Goal: Transaction & Acquisition: Book appointment/travel/reservation

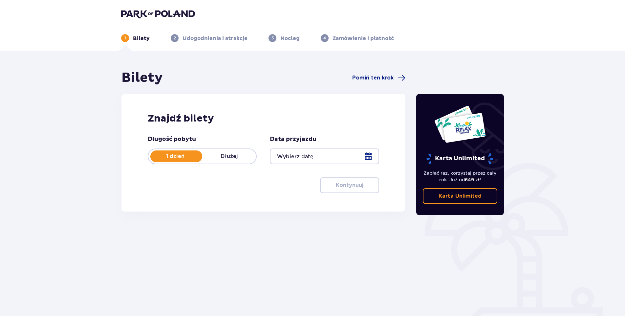
click at [361, 158] on div at bounding box center [324, 156] width 109 height 16
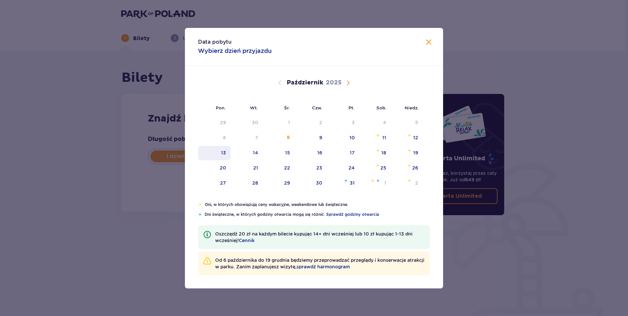
click at [219, 154] on div "13" at bounding box center [214, 153] width 33 height 14
type input "[DATE]"
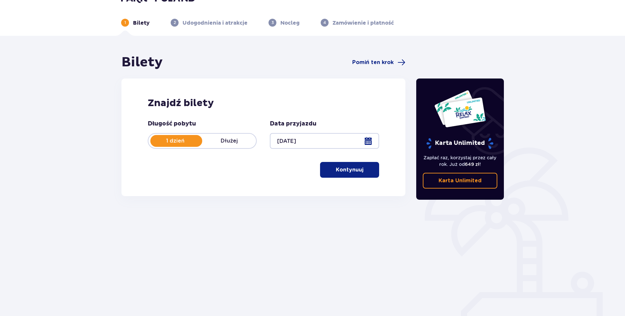
scroll to position [24, 0]
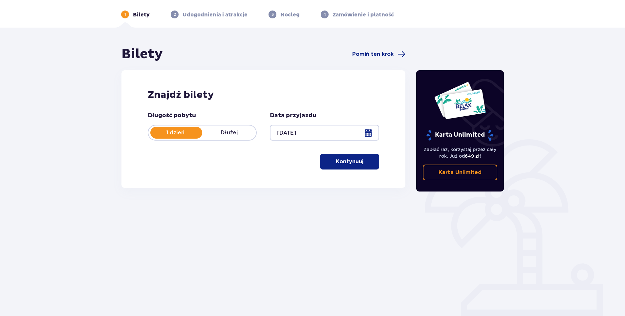
click at [353, 160] on p "Kontynuuj" at bounding box center [350, 161] width 28 height 7
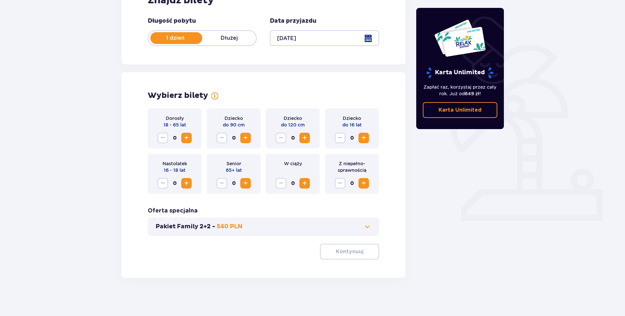
scroll to position [120, 0]
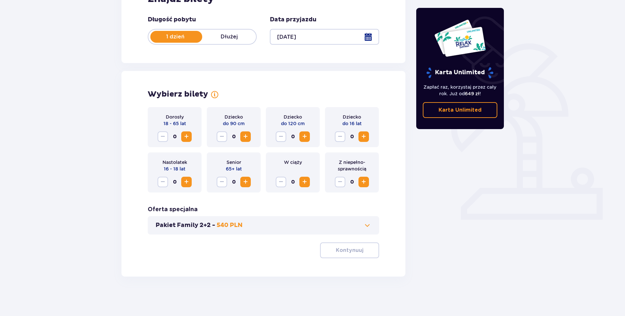
click at [365, 226] on span at bounding box center [367, 225] width 8 height 8
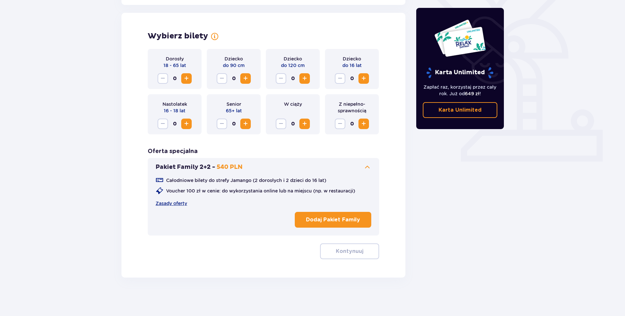
scroll to position [179, 0]
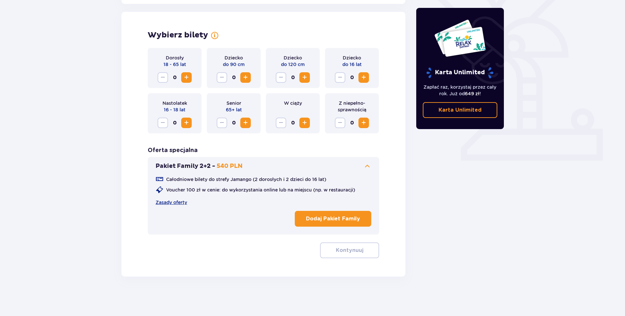
click at [321, 220] on p "Dodaj Pakiet Family" at bounding box center [333, 218] width 54 height 7
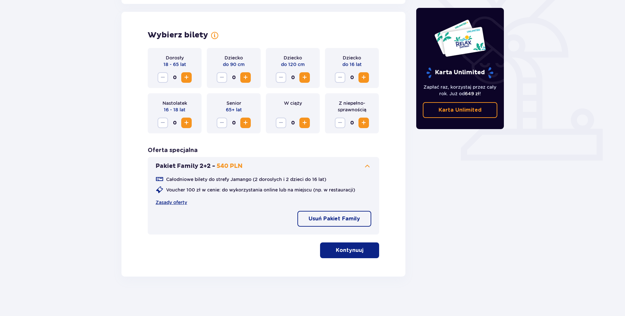
click at [350, 250] on p "Kontynuuj" at bounding box center [350, 250] width 28 height 7
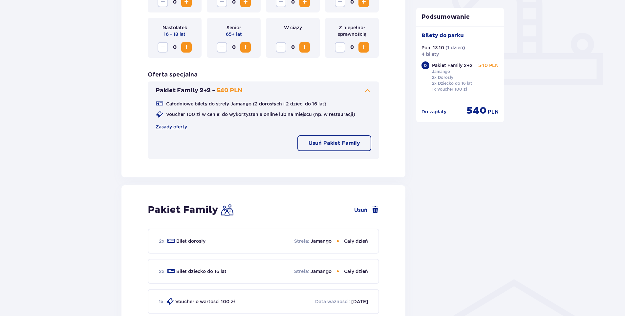
scroll to position [238, 0]
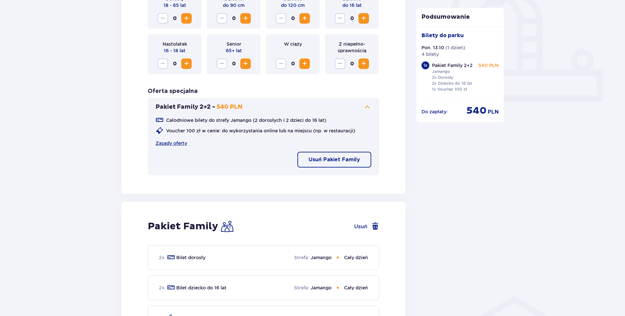
click at [363, 19] on span "Zwiększ" at bounding box center [364, 18] width 8 height 8
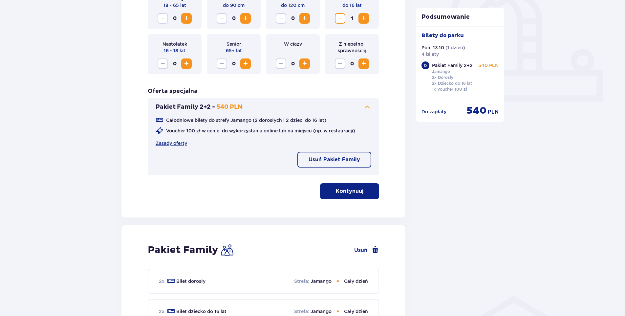
click at [358, 188] on button "Kontynuuj" at bounding box center [349, 191] width 59 height 16
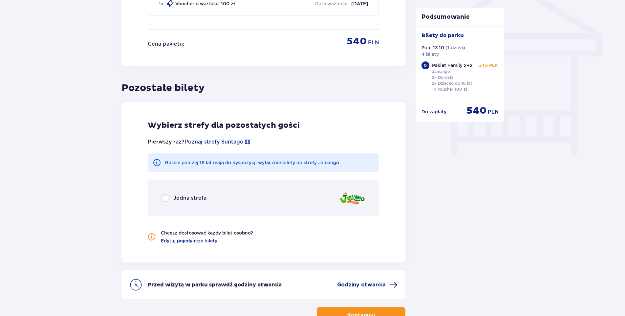
scroll to position [598, 0]
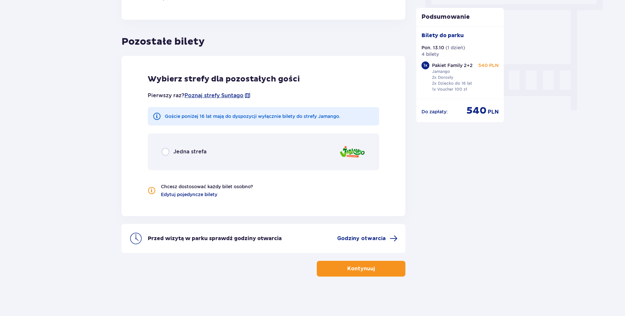
click at [167, 150] on input "radio" at bounding box center [166, 152] width 8 height 8
radio input "true"
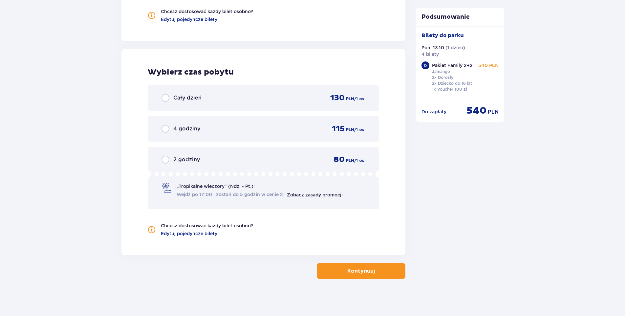
scroll to position [775, 0]
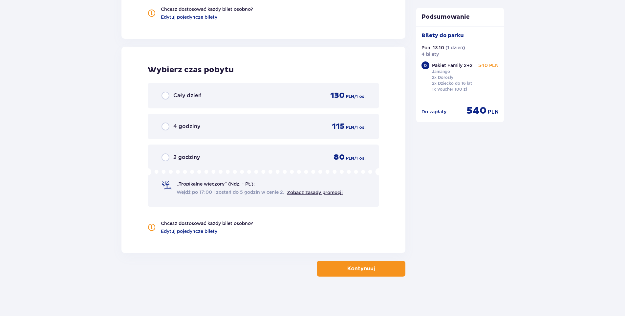
click at [168, 98] on input "radio" at bounding box center [166, 96] width 8 height 8
radio input "true"
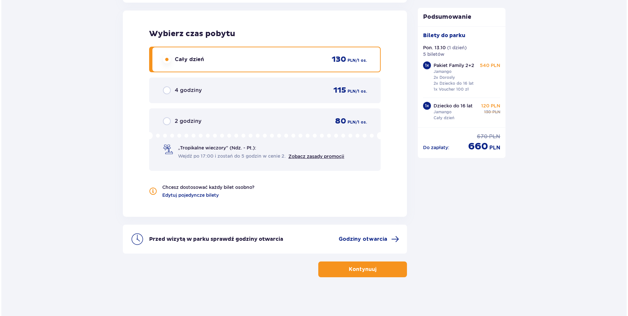
scroll to position [812, 0]
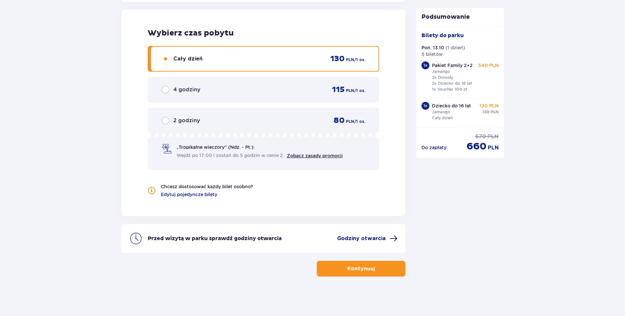
click at [382, 238] on span "Godziny otwarcia" at bounding box center [361, 238] width 49 height 7
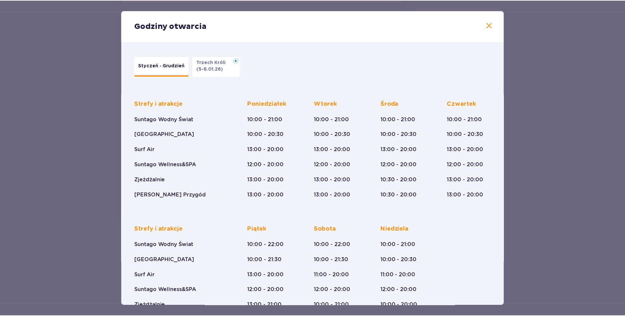
scroll to position [32, 0]
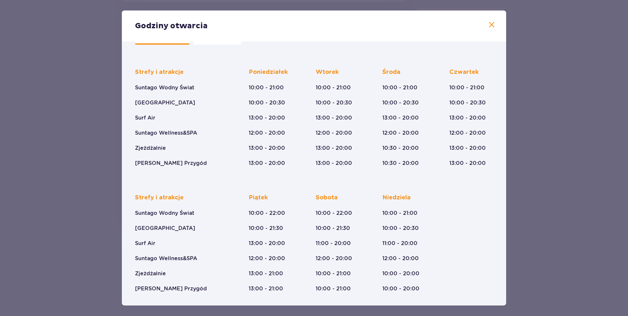
click at [490, 24] on span at bounding box center [492, 25] width 8 height 8
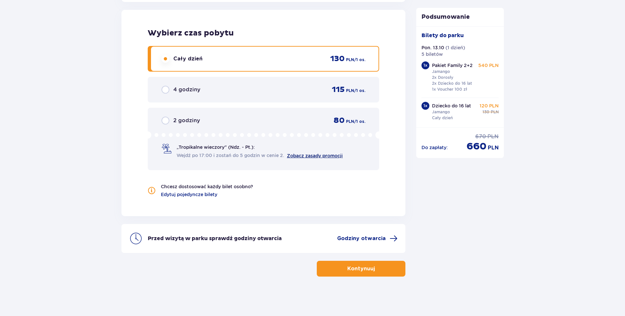
click at [300, 155] on link "Zobacz zasady promocji" at bounding box center [315, 155] width 56 height 5
click at [341, 270] on button "Kontynuuj" at bounding box center [361, 269] width 89 height 16
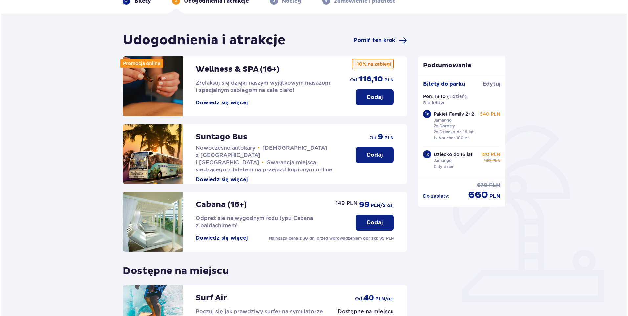
scroll to position [31, 0]
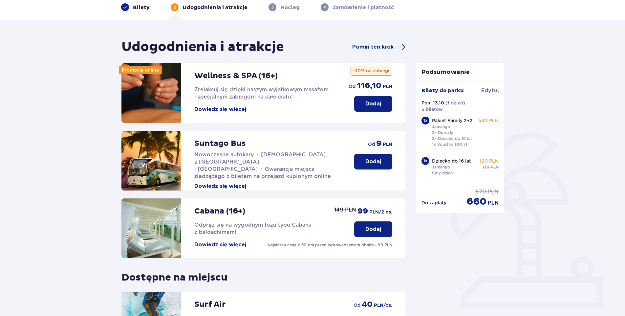
click at [202, 108] on button "Dowiedz się więcej" at bounding box center [220, 109] width 52 height 7
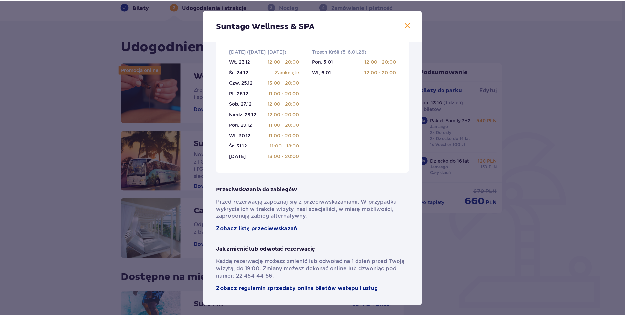
scroll to position [394, 0]
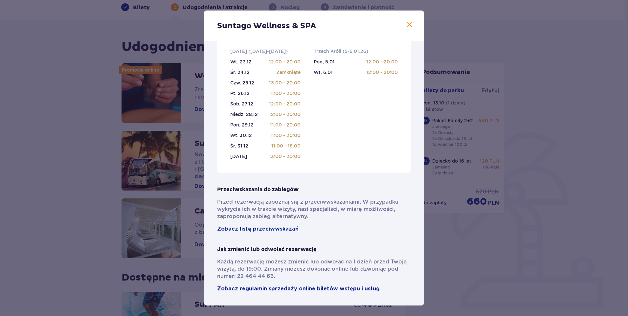
click at [407, 24] on span at bounding box center [409, 25] width 8 height 8
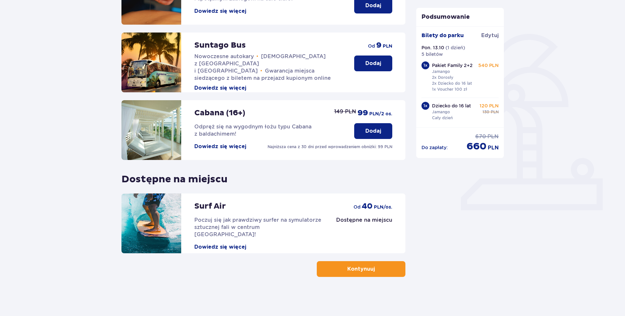
scroll to position [129, 0]
click at [377, 268] on span "button" at bounding box center [376, 269] width 8 height 8
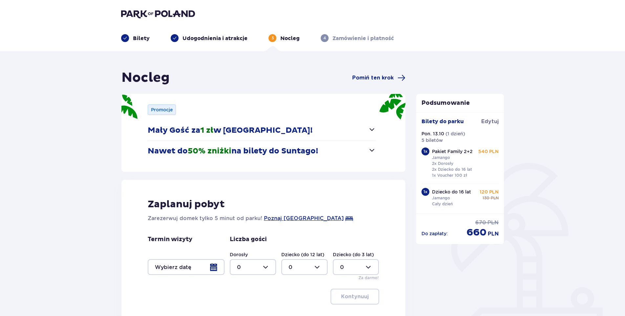
click at [372, 126] on span "button" at bounding box center [372, 129] width 8 height 8
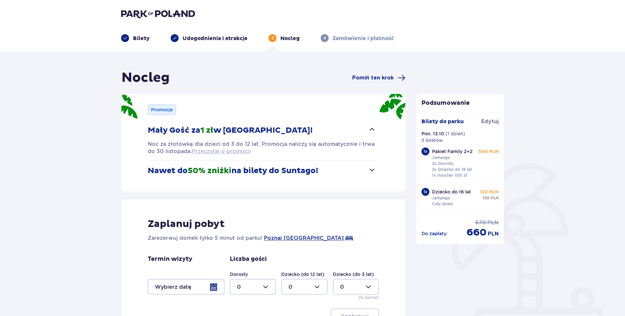
click at [232, 150] on span "Przeczytaj o promocji" at bounding box center [221, 151] width 59 height 7
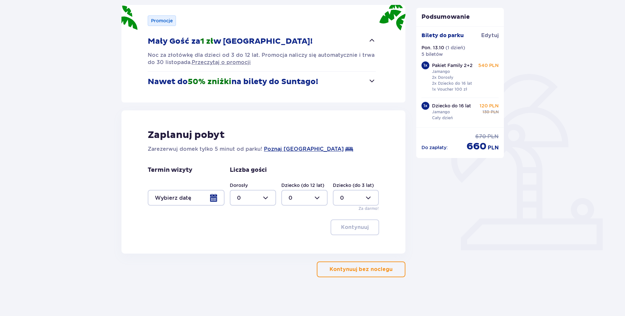
scroll to position [90, 0]
click at [212, 197] on div at bounding box center [186, 197] width 77 height 16
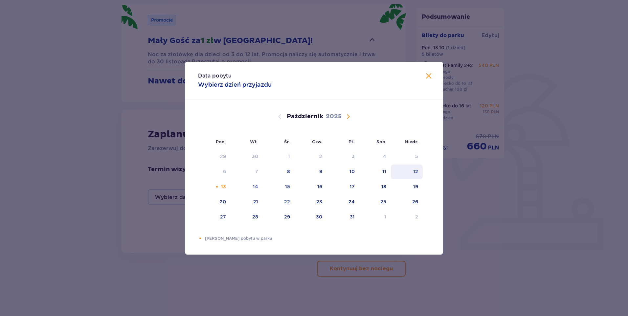
click at [415, 177] on div "12" at bounding box center [407, 171] width 32 height 14
click at [212, 185] on div "13" at bounding box center [214, 187] width 33 height 14
type input "[DATE] - [DATE]"
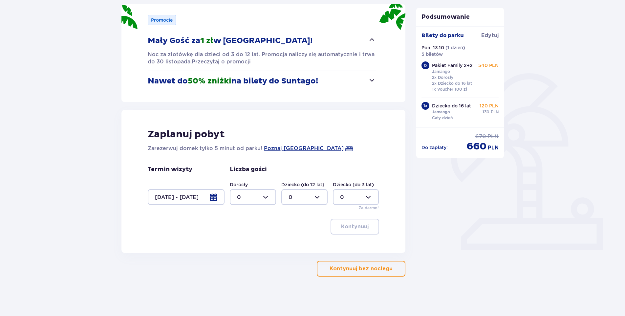
click at [266, 197] on div at bounding box center [253, 197] width 46 height 16
click at [245, 243] on div "2" at bounding box center [253, 244] width 32 height 7
type input "2"
click at [321, 197] on div at bounding box center [304, 197] width 46 height 16
click at [295, 257] on div "3" at bounding box center [305, 258] width 32 height 7
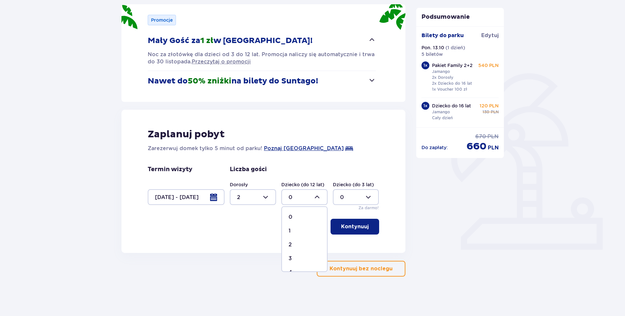
type input "3"
click at [359, 229] on p "Kontynuuj" at bounding box center [355, 226] width 28 height 7
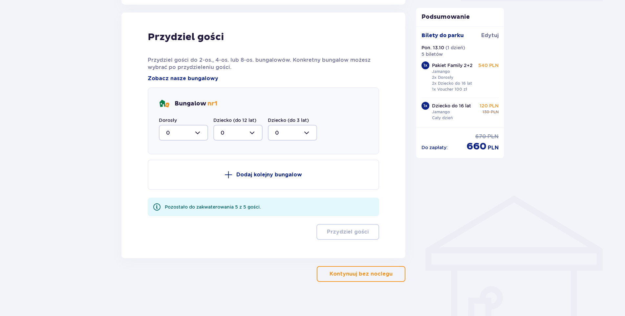
scroll to position [342, 0]
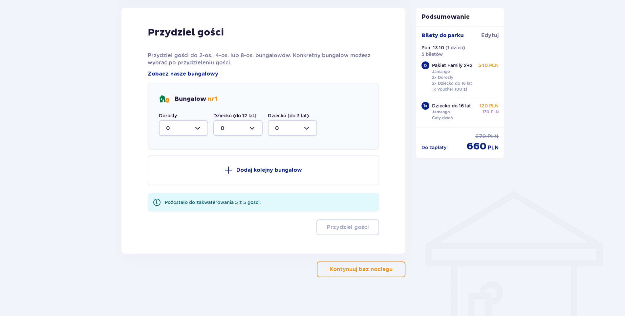
click at [198, 129] on div at bounding box center [183, 128] width 49 height 16
click at [171, 177] on div "2" at bounding box center [183, 175] width 35 height 7
type input "2"
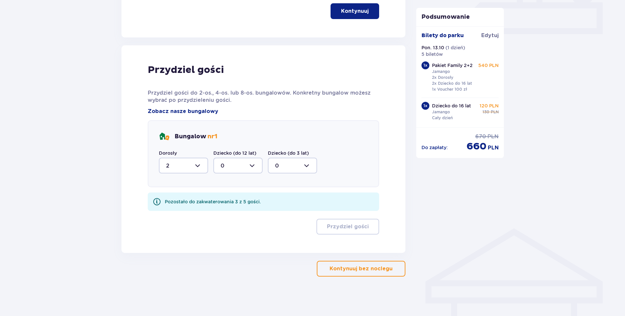
scroll to position [305, 0]
click at [251, 164] on div at bounding box center [237, 166] width 49 height 16
click at [224, 227] on div "3" at bounding box center [238, 226] width 35 height 7
type input "3"
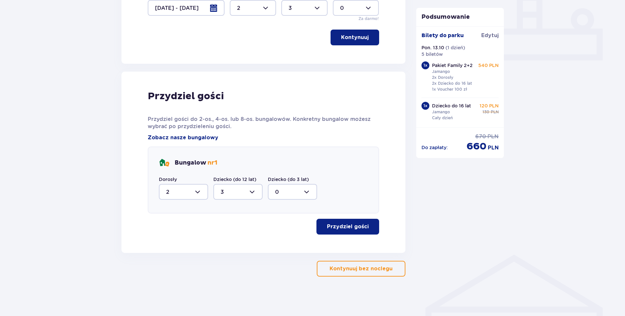
scroll to position [279, 0]
click at [345, 229] on p "Przydziel gości" at bounding box center [348, 226] width 42 height 7
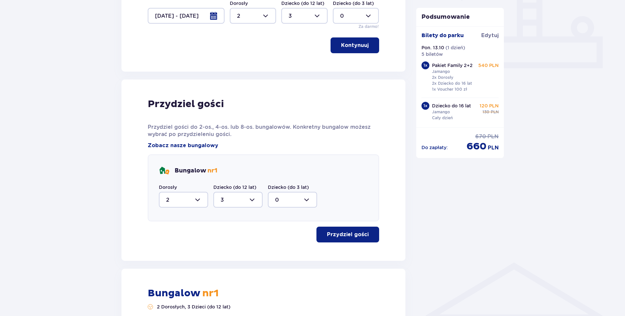
scroll to position [269, 0]
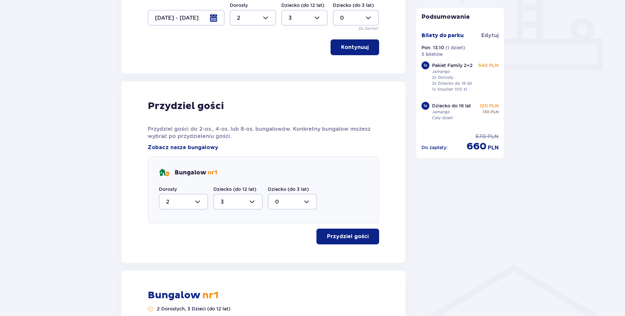
click at [198, 202] on div at bounding box center [183, 202] width 49 height 16
click at [195, 201] on div at bounding box center [183, 202] width 49 height 16
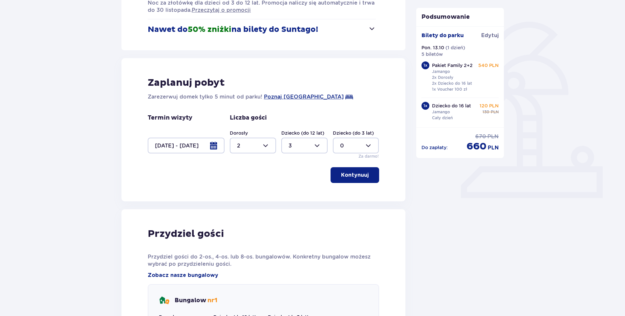
scroll to position [138, 0]
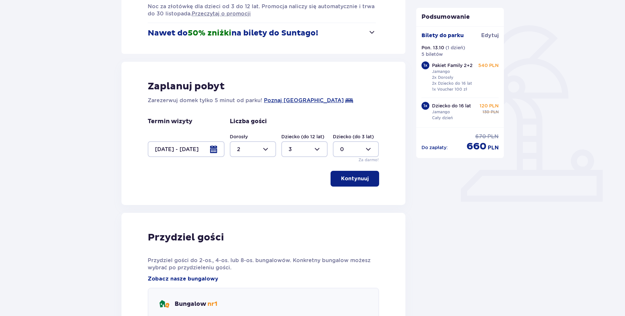
click at [269, 147] on div at bounding box center [253, 149] width 46 height 16
click at [244, 190] on div "4" at bounding box center [253, 191] width 32 height 7
type input "4"
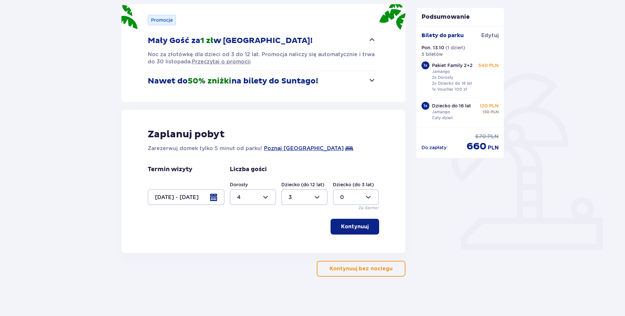
click at [317, 199] on div at bounding box center [304, 197] width 46 height 16
click at [293, 239] on div "4" at bounding box center [305, 239] width 32 height 7
type input "4"
click at [360, 223] on p "Kontynuuj" at bounding box center [355, 226] width 28 height 7
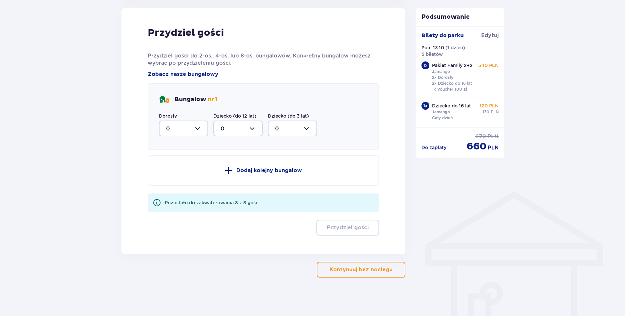
scroll to position [342, 0]
click at [196, 131] on div at bounding box center [183, 128] width 49 height 16
click at [173, 192] on div "4" at bounding box center [183, 191] width 35 height 7
type input "4"
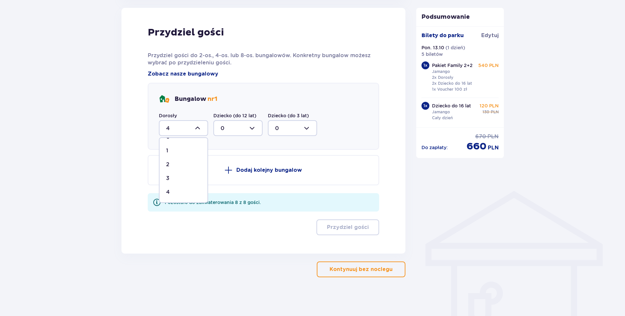
scroll to position [305, 0]
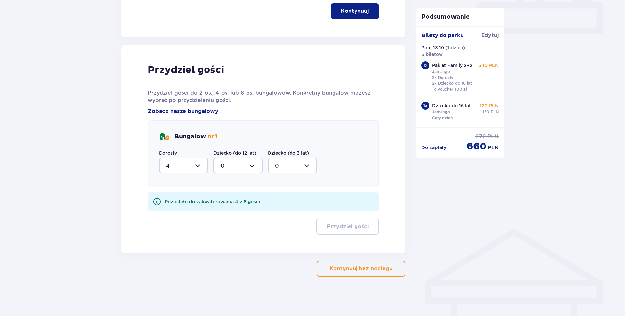
click at [249, 167] on div at bounding box center [237, 166] width 49 height 16
click at [229, 228] on div "4" at bounding box center [238, 229] width 35 height 7
type input "4"
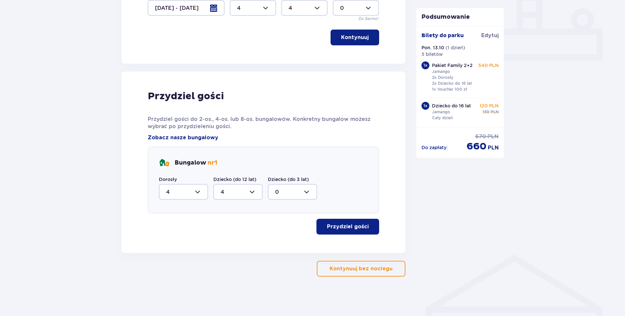
click at [348, 227] on p "Przydziel gości" at bounding box center [348, 226] width 42 height 7
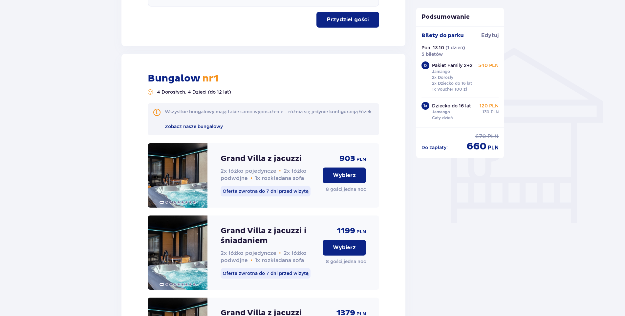
scroll to position [485, 0]
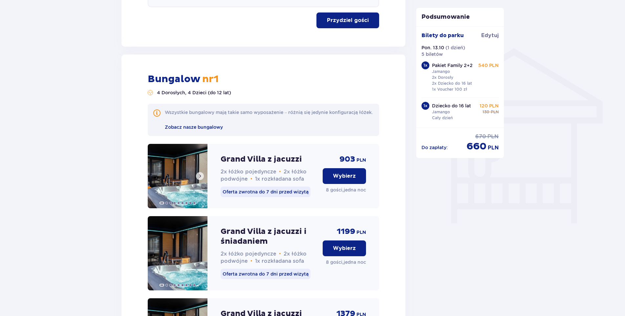
click at [157, 182] on img at bounding box center [178, 176] width 60 height 64
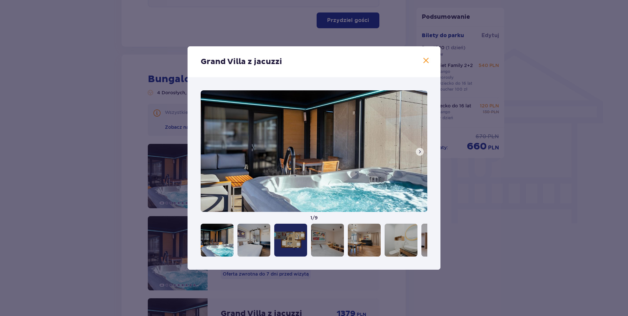
click at [419, 152] on span at bounding box center [419, 151] width 5 height 5
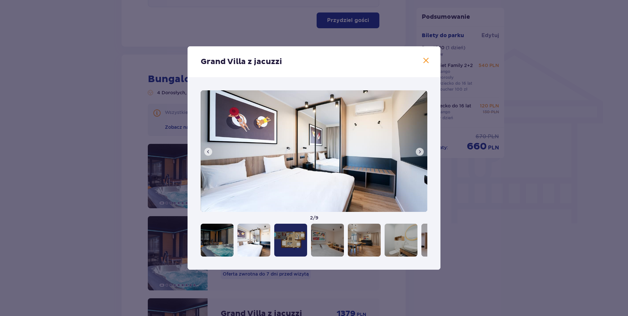
click at [419, 152] on span at bounding box center [419, 151] width 5 height 5
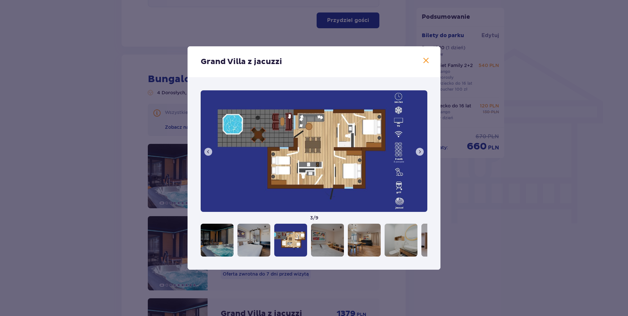
click at [419, 152] on span at bounding box center [419, 151] width 5 height 5
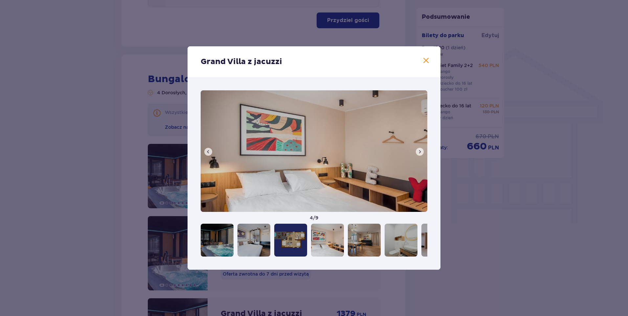
click at [419, 152] on span at bounding box center [419, 151] width 5 height 5
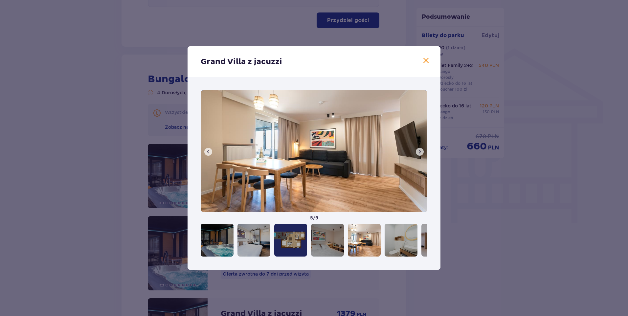
click at [419, 152] on span at bounding box center [419, 151] width 5 height 5
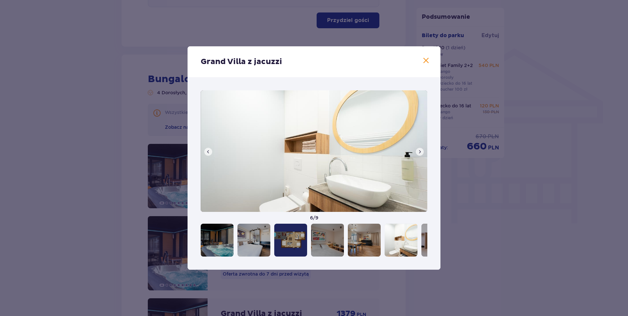
click at [425, 59] on span at bounding box center [426, 61] width 8 height 8
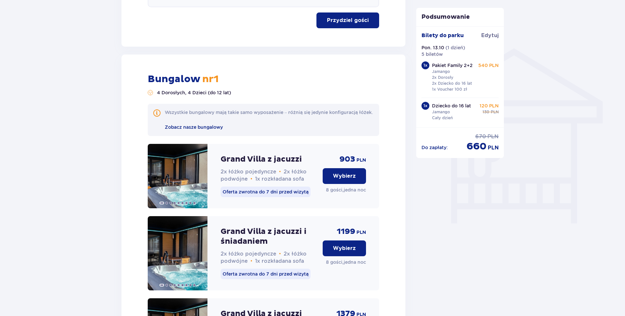
click at [338, 180] on p "Wybierz" at bounding box center [344, 175] width 23 height 7
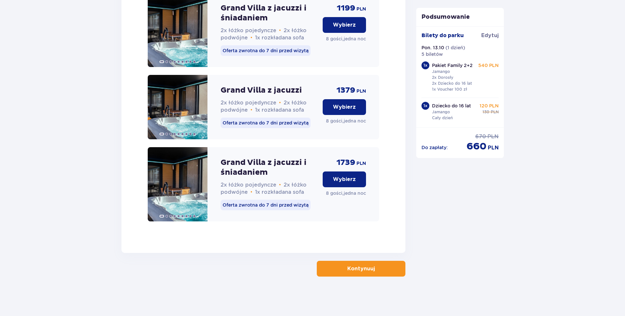
scroll to position [715, 0]
click at [347, 270] on p "Kontynuuj" at bounding box center [361, 268] width 28 height 7
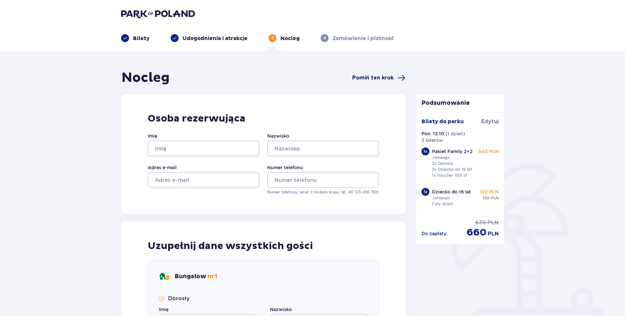
click at [382, 75] on span "Pomiń ten krok" at bounding box center [372, 77] width 41 height 7
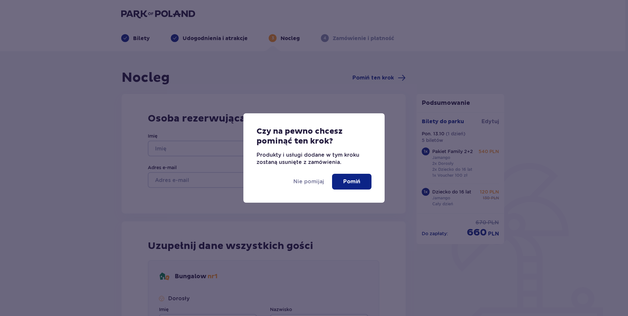
click at [353, 183] on p "Pomiń" at bounding box center [351, 181] width 17 height 7
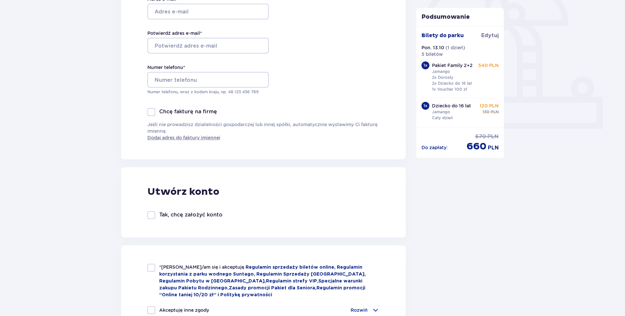
scroll to position [61, 0]
